Goal: Browse casually

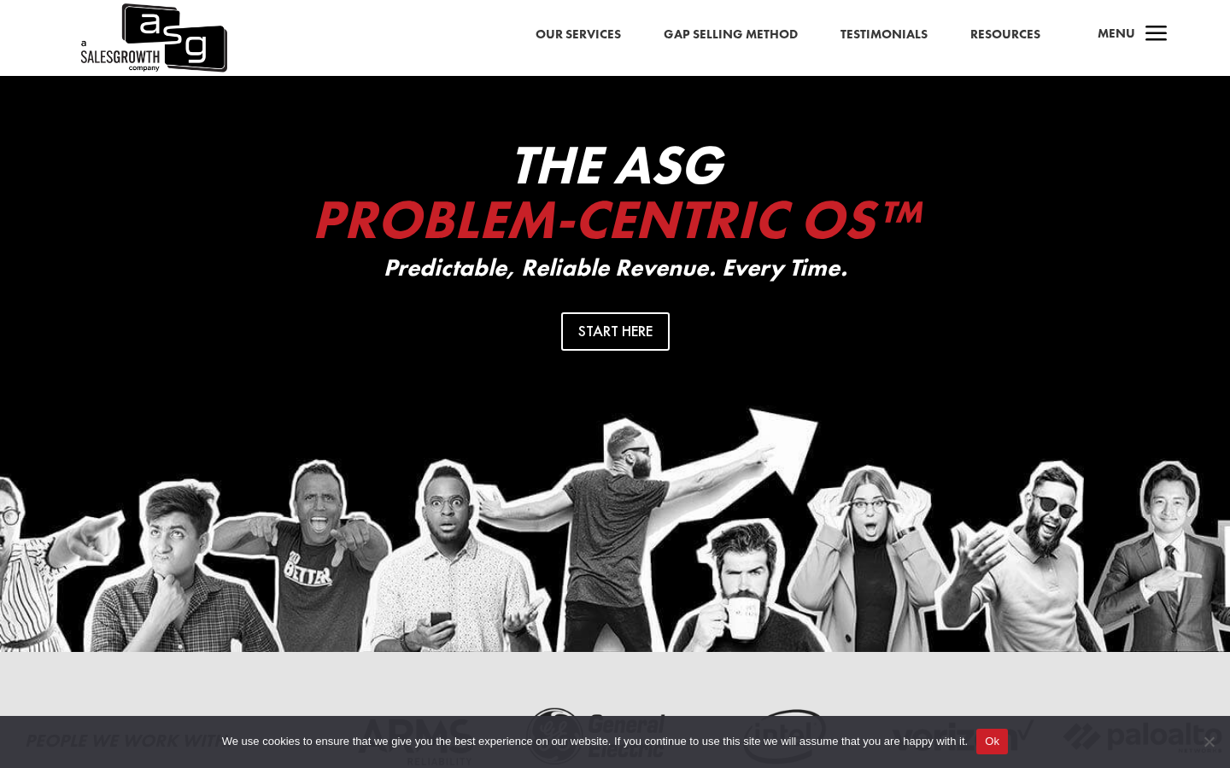
scroll to position [1051, 0]
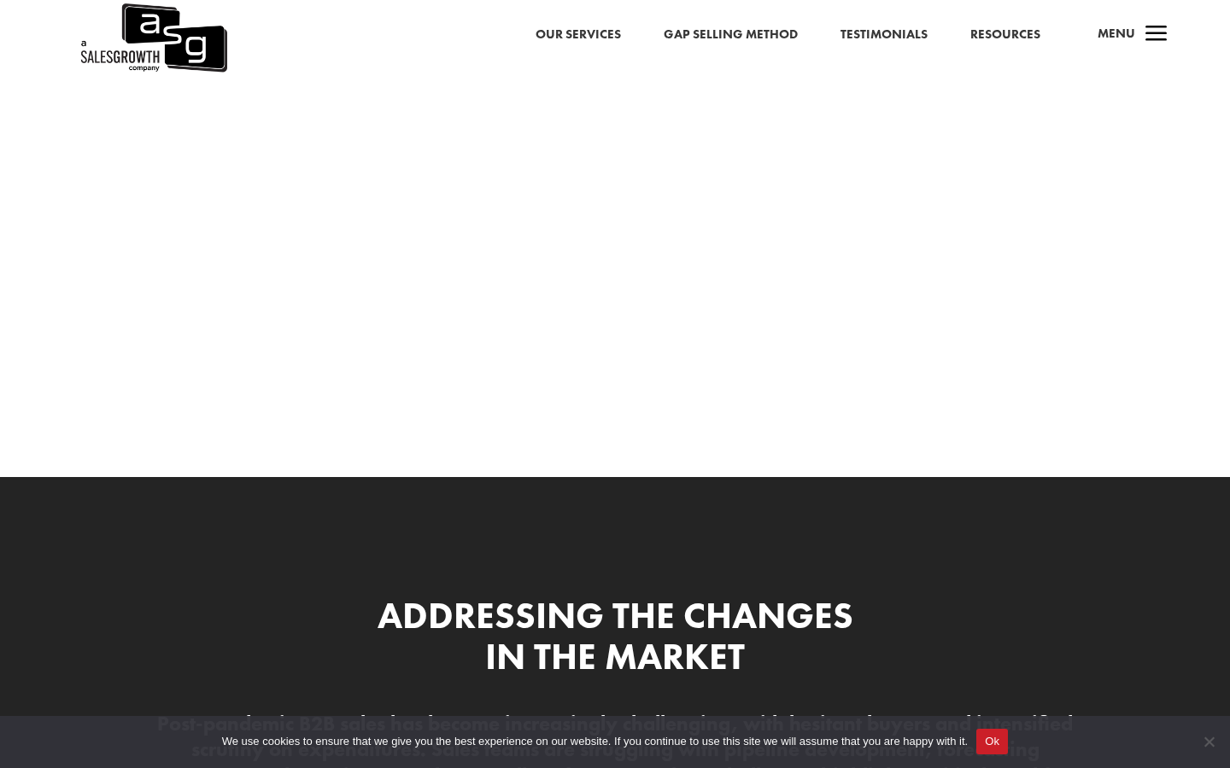
scroll to position [0, 985]
